Goal: Task Accomplishment & Management: Use online tool/utility

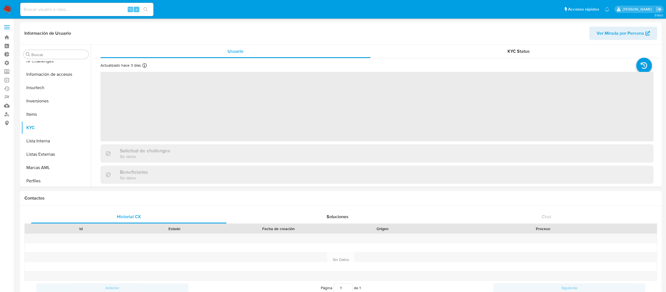
scroll to position [261, 0]
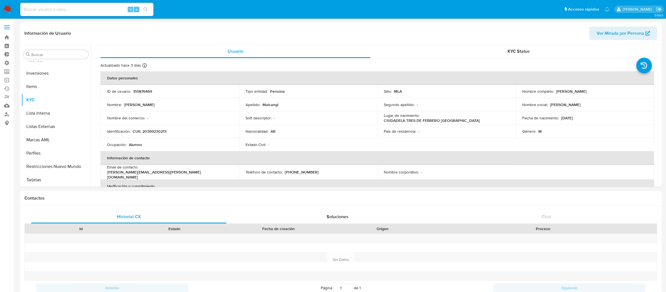
select select "10"
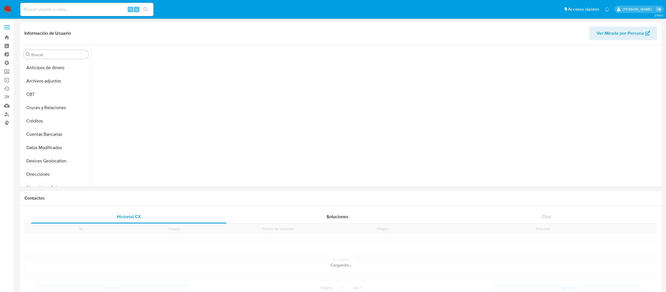
scroll to position [239, 0]
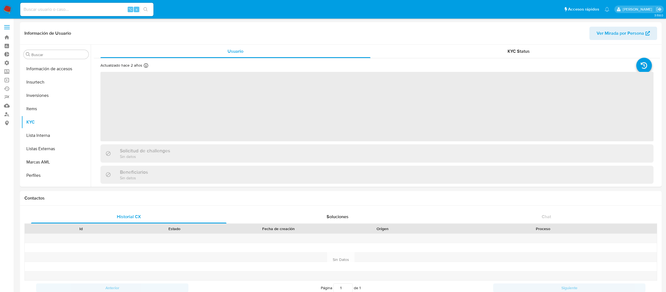
select select "10"
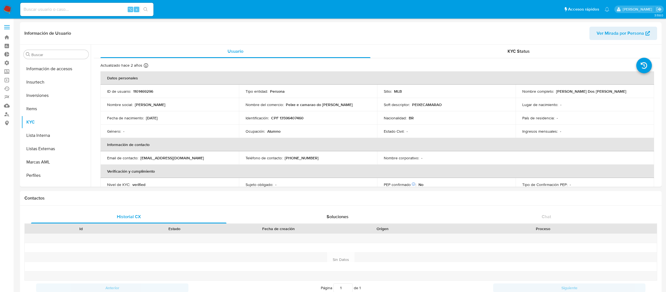
scroll to position [261, 0]
click at [6, 27] on span at bounding box center [7, 27] width 6 height 1
click at [0, 0] on input "checkbox" at bounding box center [0, 0] width 0 height 0
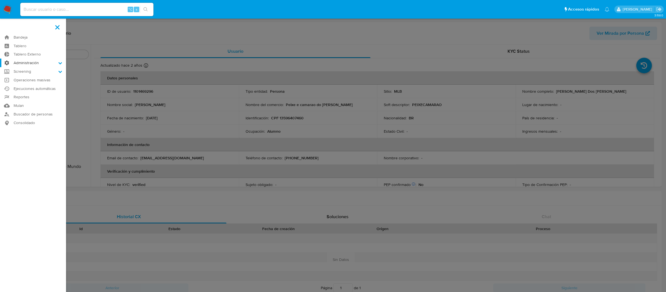
click at [20, 66] on label "Administración" at bounding box center [33, 63] width 66 height 9
click at [0, 0] on input "Administración" at bounding box center [0, 0] width 0 height 0
click at [21, 72] on link "Reglas" at bounding box center [33, 70] width 66 height 7
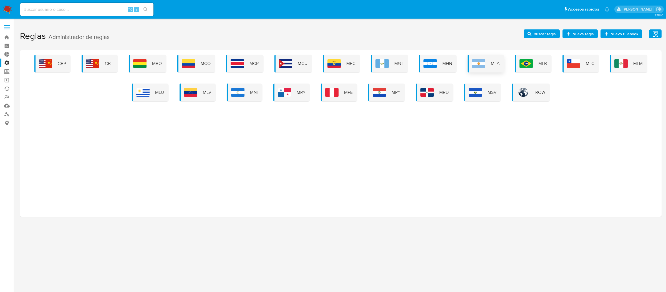
click at [491, 64] on span "MLA" at bounding box center [495, 63] width 9 height 6
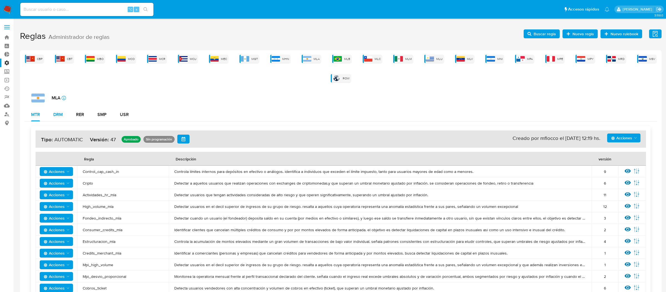
click at [65, 119] on button "DRM" at bounding box center [58, 114] width 23 height 13
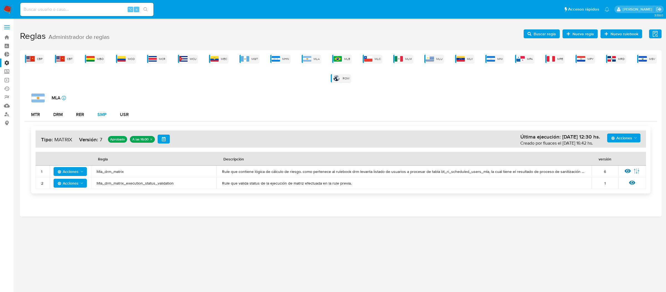
click at [97, 120] on button "SMP" at bounding box center [102, 114] width 22 height 13
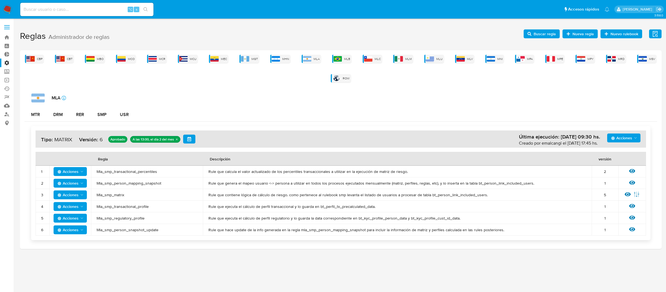
click at [55, 122] on div "Acciones Última ejecución: 02/09/2025 09:30 hs. Creado por emalcangi el 23/07/2…" at bounding box center [340, 183] width 633 height 123
click at [56, 119] on div "DRM" at bounding box center [57, 114] width 9 height 13
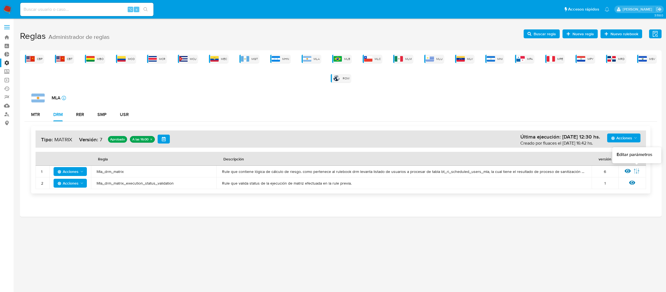
click at [630, 171] on icon at bounding box center [628, 171] width 6 height 4
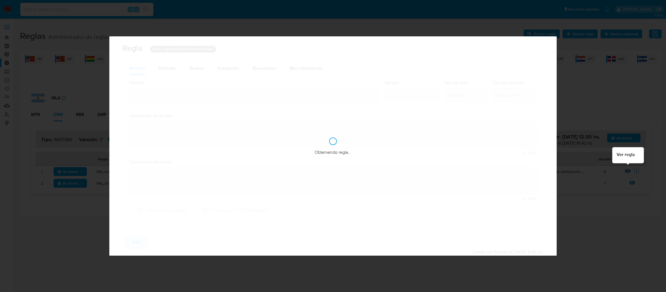
type input "Mla_drm_matrix"
type textarea "Rule que contiene lógica de cálculo de riesgo. como pertenece al rulebook drm l…"
type textarea "Ppld-6102 - modificación de queries para exceptuar payments de movimientos de p…"
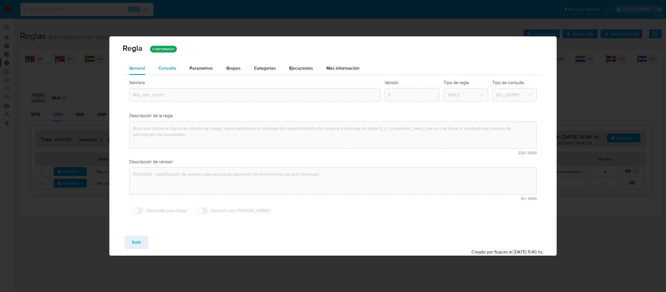
click at [172, 65] on span "Consulta" at bounding box center [167, 68] width 18 height 6
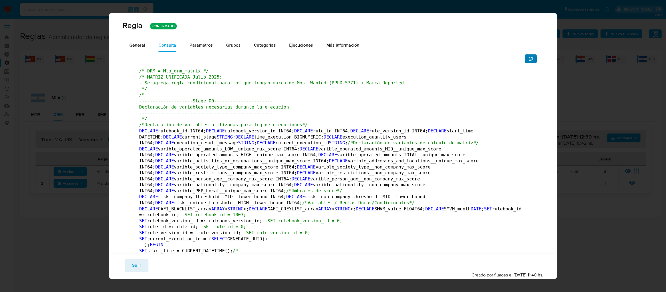
click at [535, 57] on button "button" at bounding box center [531, 58] width 12 height 9
